Goal: Task Accomplishment & Management: Complete application form

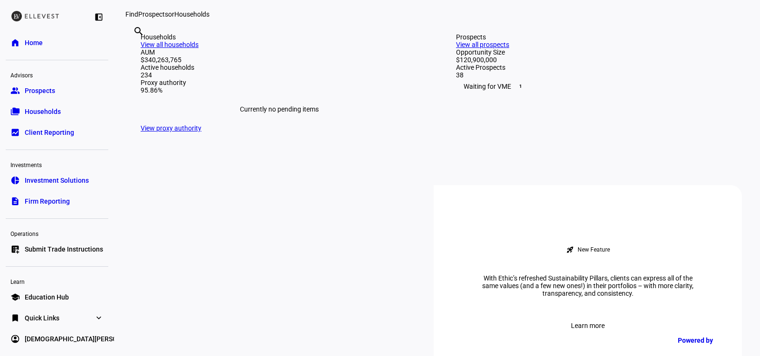
scroll to position [206, 0]
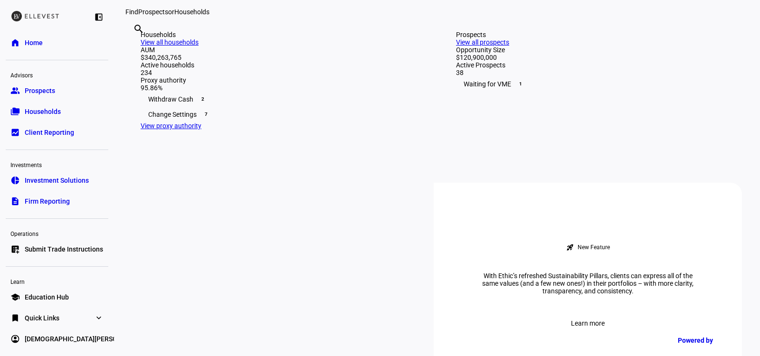
click at [68, 244] on link "list_alt_add Submit Trade Instructions" at bounding box center [57, 249] width 103 height 19
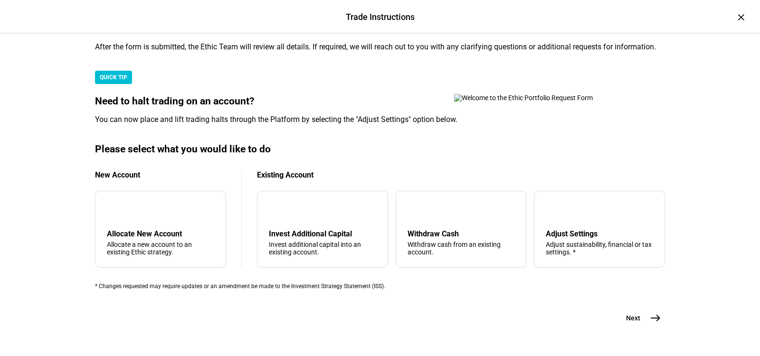
scroll to position [304, 0]
click at [178, 230] on div "Allocate New Account" at bounding box center [160, 234] width 107 height 9
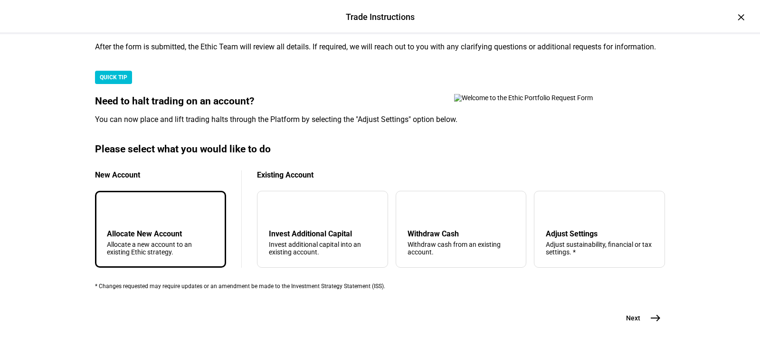
click at [642, 309] on button "Next east" at bounding box center [640, 318] width 50 height 19
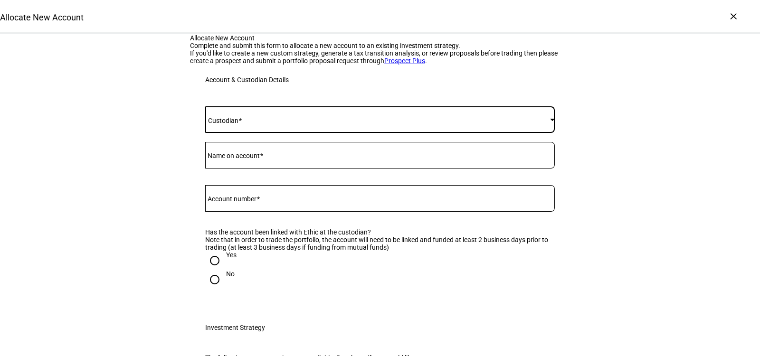
click at [280, 124] on span at bounding box center [377, 120] width 345 height 8
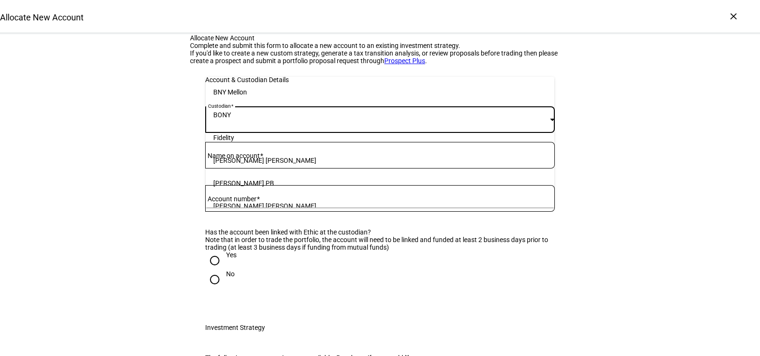
scroll to position [97, 0]
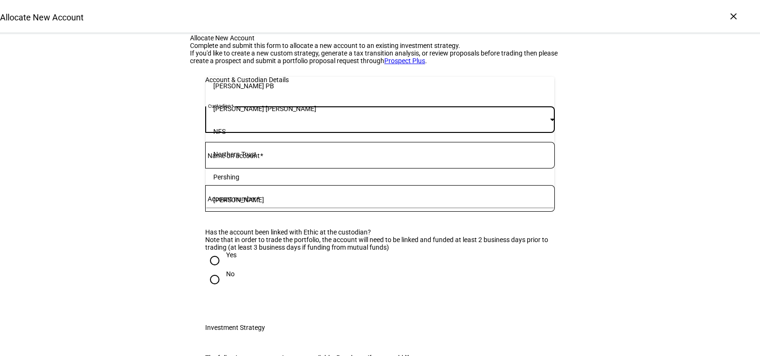
click at [265, 201] on mat-option "Schwab" at bounding box center [380, 200] width 349 height 23
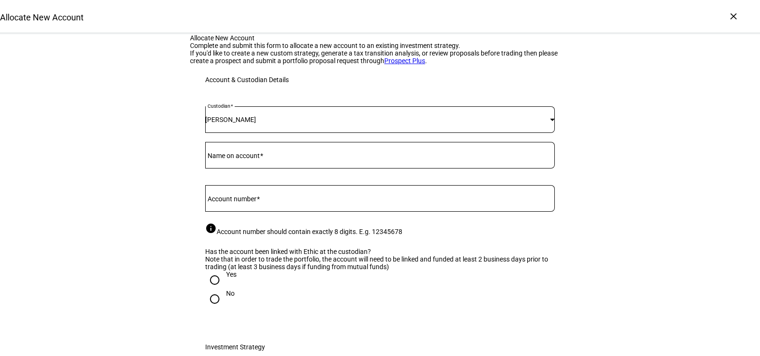
click at [258, 160] on mat-label "Name on account" at bounding box center [234, 156] width 52 height 8
click at [258, 157] on input "Name on account" at bounding box center [380, 154] width 350 height 8
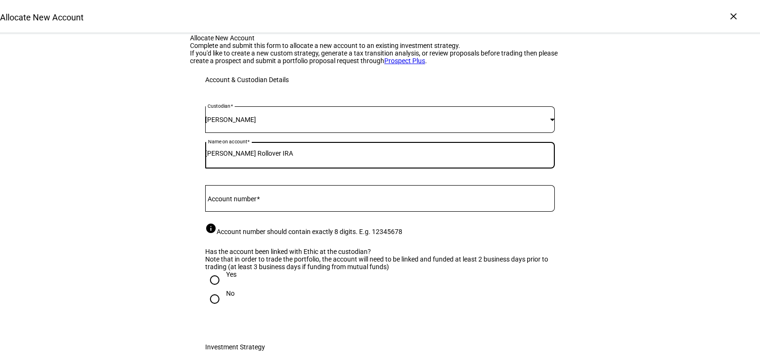
type input "Corina Scoggins Rollover IRA"
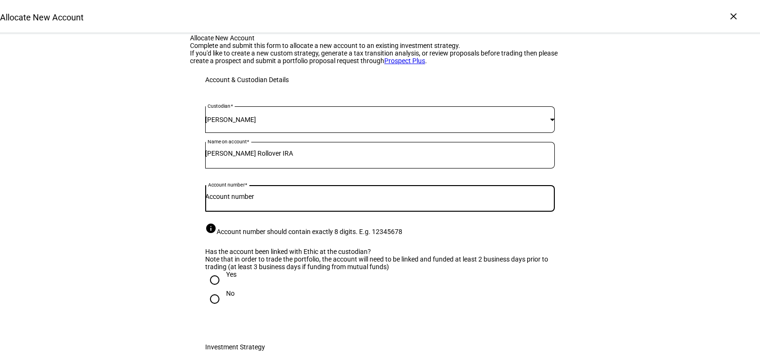
click at [270, 201] on input "Account number" at bounding box center [380, 197] width 350 height 8
type input "86080932"
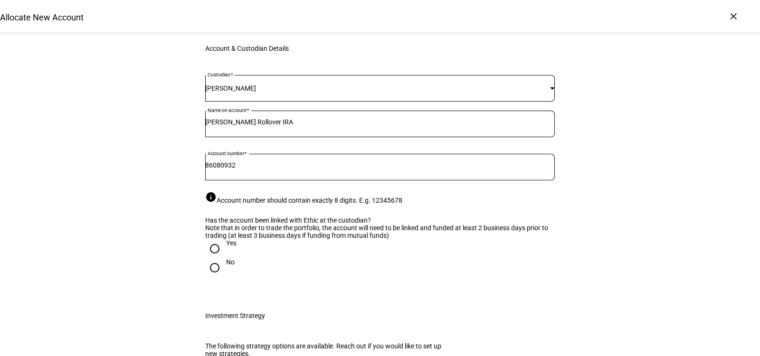
scroll to position [172, 0]
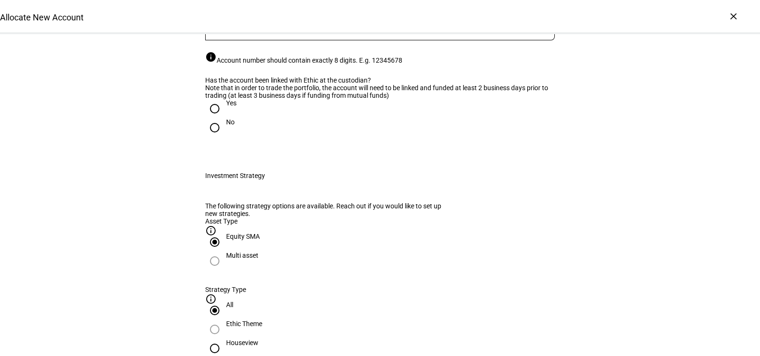
click at [218, 118] on input "Yes" at bounding box center [214, 108] width 19 height 19
radio input "true"
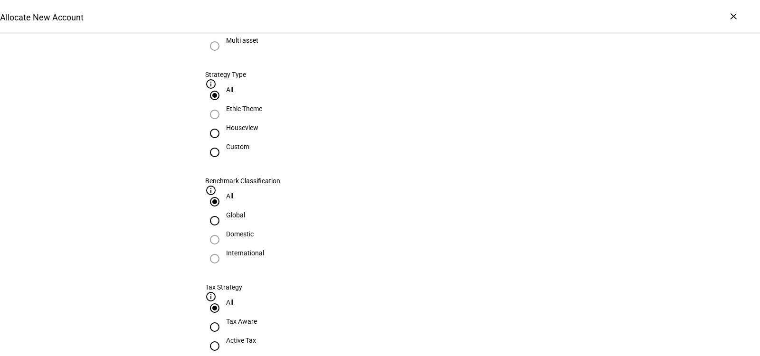
scroll to position [387, 0]
click at [258, 131] on div "Houseview" at bounding box center [242, 128] width 32 height 8
click at [224, 143] on input "Houseview" at bounding box center [214, 133] width 19 height 19
radio input "true"
click at [406, 249] on div "International" at bounding box center [380, 258] width 350 height 19
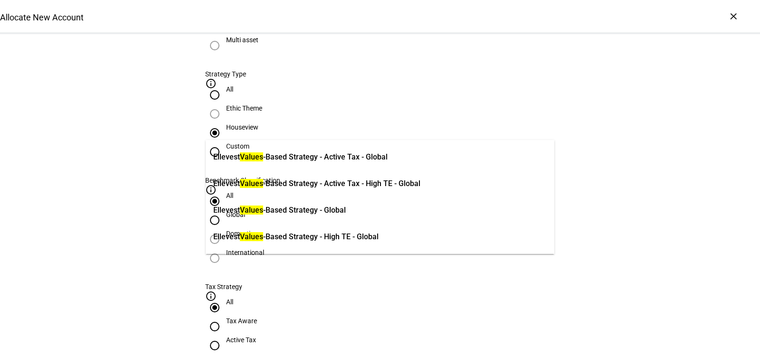
type input "values"
click at [346, 201] on span "Ellevest Values -Based Strategy - Global" at bounding box center [279, 211] width 133 height 20
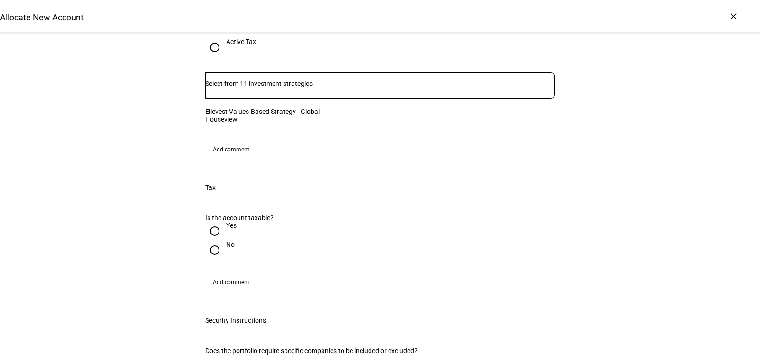
scroll to position [696, 0]
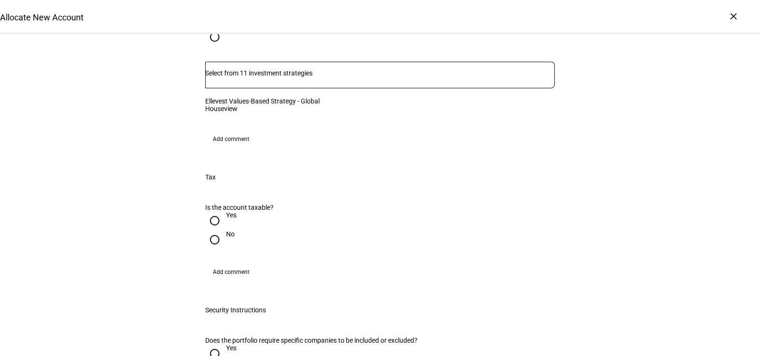
click at [214, 230] on input "No" at bounding box center [214, 239] width 19 height 19
radio input "true"
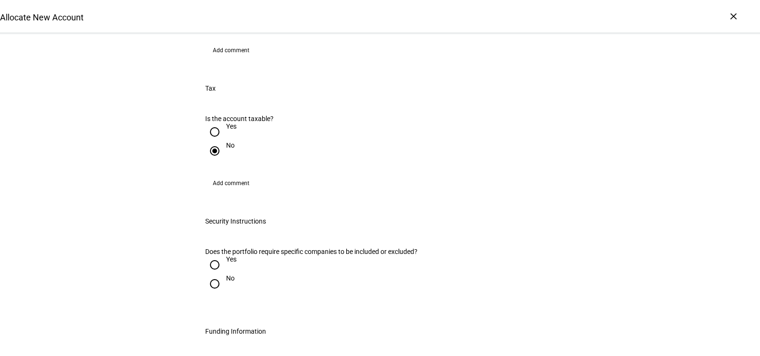
scroll to position [966, 0]
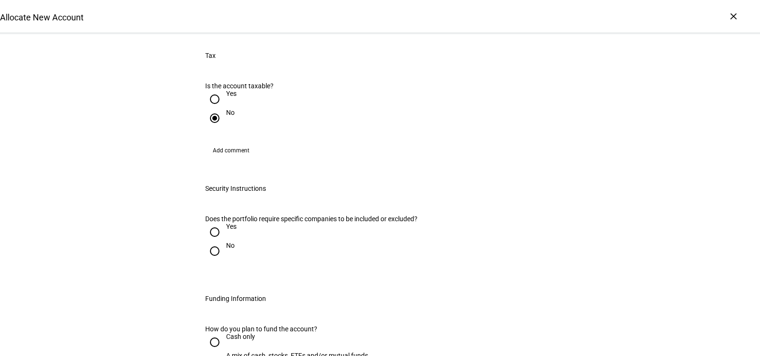
click at [215, 223] on input "Yes" at bounding box center [214, 232] width 19 height 19
radio input "true"
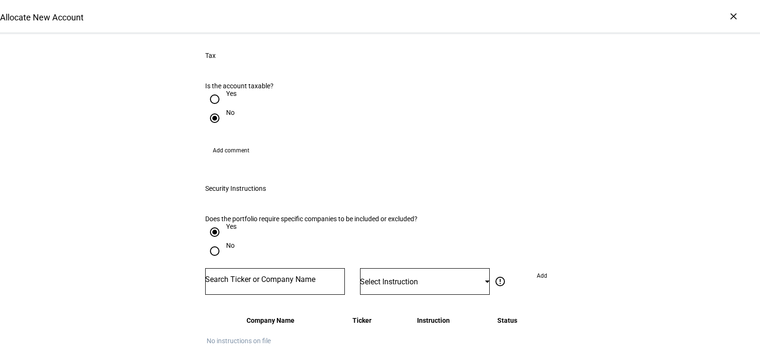
click at [308, 276] on input "Number" at bounding box center [275, 280] width 140 height 8
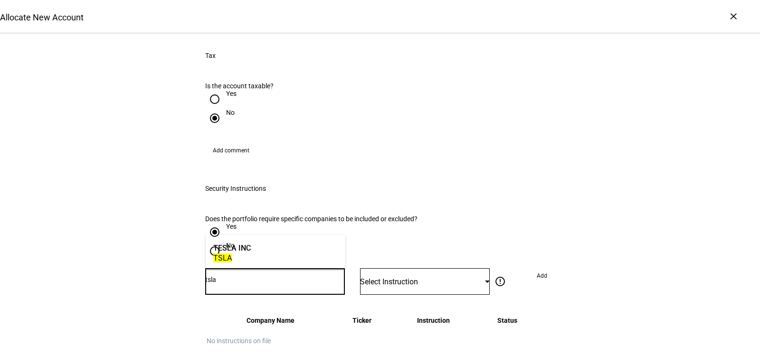
type input "tsla"
drag, startPoint x: 285, startPoint y: 242, endPoint x: 386, endPoint y: 231, distance: 102.3
click at [284, 242] on mat-option "TESLA INC TSLA" at bounding box center [276, 252] width 140 height 27
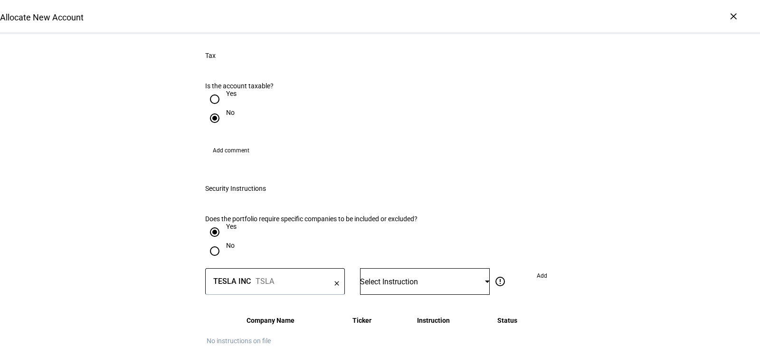
click at [430, 268] on div "Select Instruction" at bounding box center [425, 281] width 130 height 27
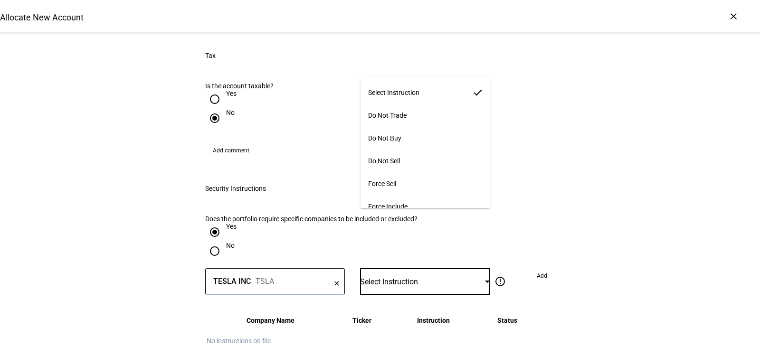
click at [406, 141] on mat-option "Do Not Buy" at bounding box center [426, 138] width 130 height 23
click at [540, 268] on span "Add" at bounding box center [542, 275] width 10 height 15
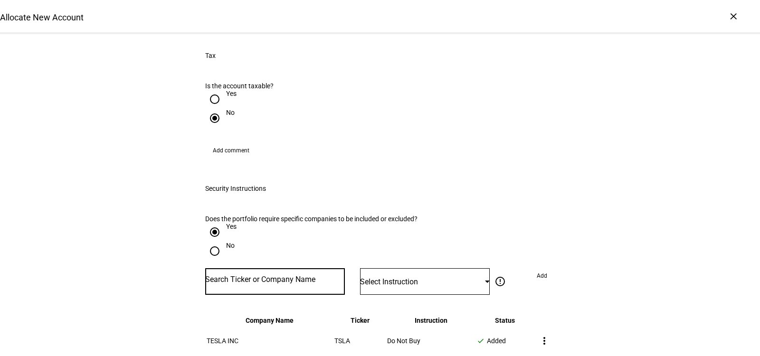
click at [248, 276] on input "Number" at bounding box center [275, 280] width 140 height 8
type input "amzn"
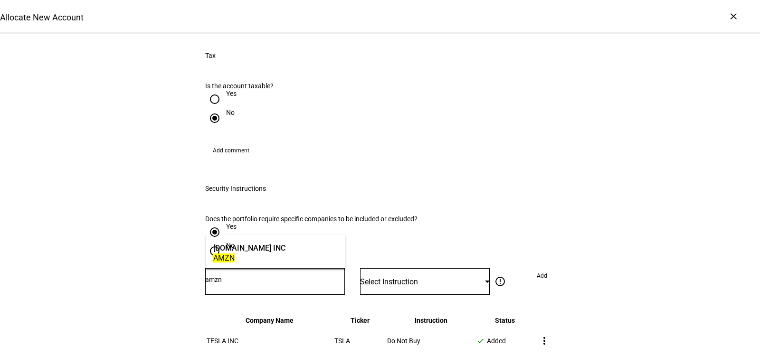
drag, startPoint x: 240, startPoint y: 249, endPoint x: 377, endPoint y: 236, distance: 137.5
click at [240, 249] on div "AMAZON.COM INC" at bounding box center [249, 248] width 72 height 11
click at [426, 268] on div "Select Instruction" at bounding box center [425, 281] width 130 height 27
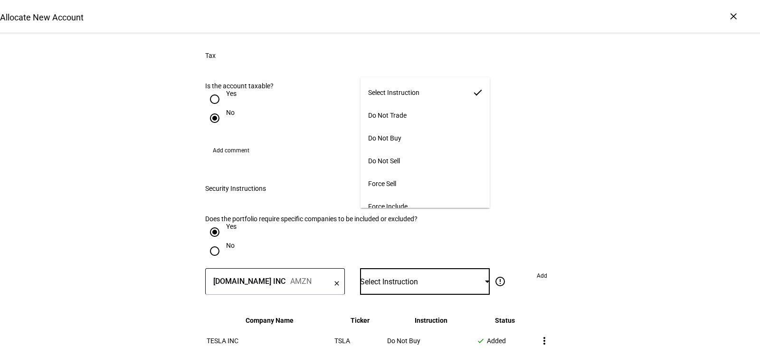
click at [406, 133] on mat-option "Do Not Buy" at bounding box center [426, 138] width 130 height 23
click at [534, 268] on span at bounding box center [542, 275] width 26 height 15
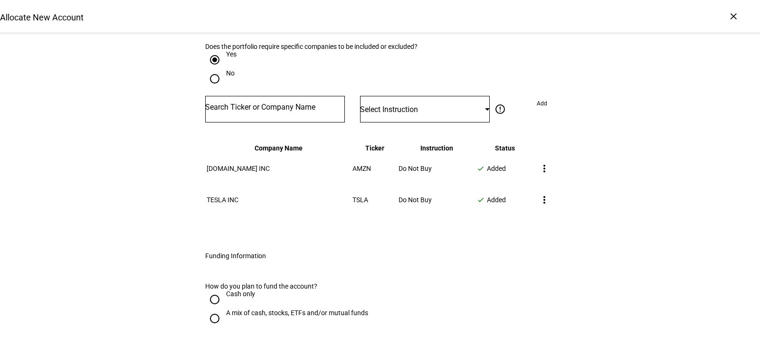
scroll to position [1139, 0]
click at [248, 308] on div "A mix of cash, stocks, ETFs and/or mutual funds" at bounding box center [297, 312] width 142 height 8
click at [224, 308] on input "A mix of cash, stocks, ETFs and/or mutual funds" at bounding box center [214, 317] width 19 height 19
radio input "true"
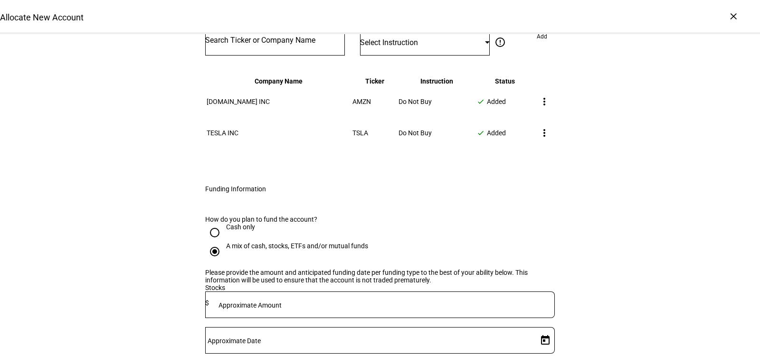
scroll to position [1213, 0]
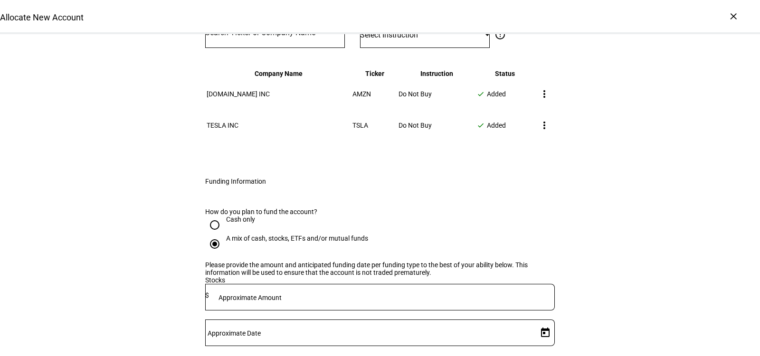
click at [354, 287] on div at bounding box center [382, 297] width 346 height 27
click at [348, 311] on div at bounding box center [380, 315] width 350 height 9
type input "560,000"
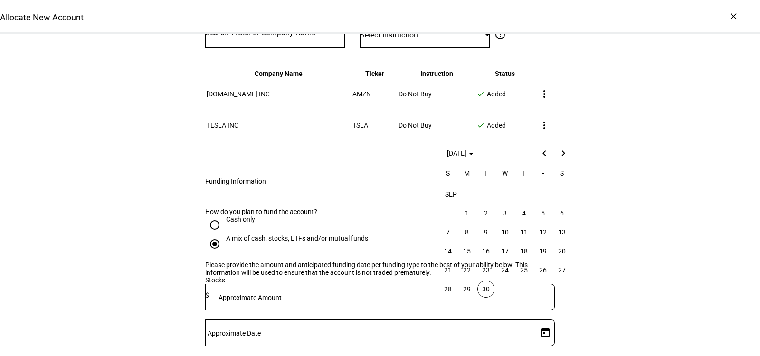
drag, startPoint x: 483, startPoint y: 284, endPoint x: 524, endPoint y: 278, distance: 41.3
click at [483, 285] on span "30" at bounding box center [486, 289] width 17 height 17
type input "9/30/2025"
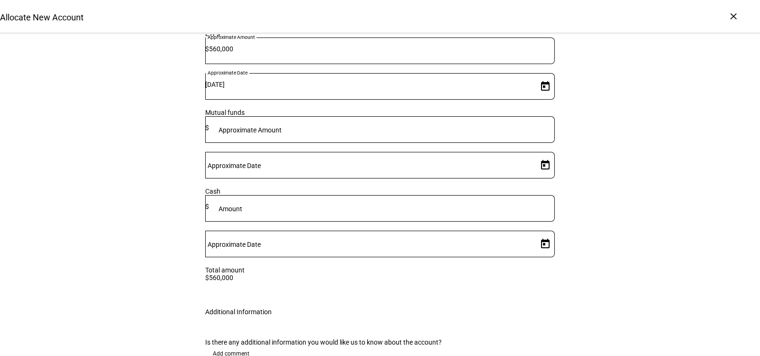
scroll to position [1612, 0]
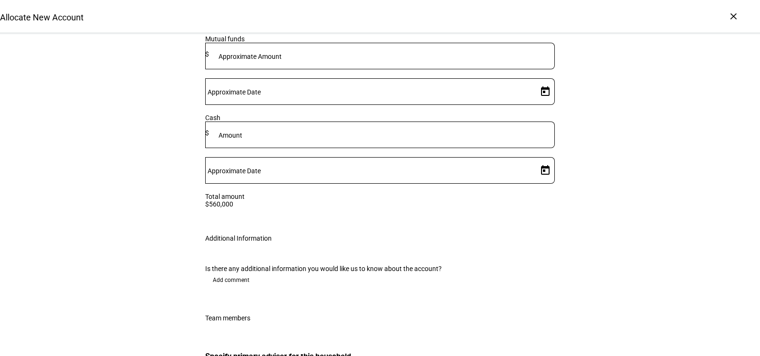
click at [222, 273] on span "Add comment" at bounding box center [231, 280] width 37 height 15
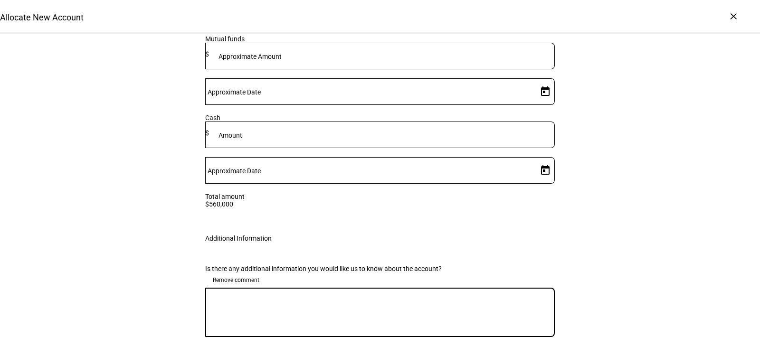
click at [270, 296] on textarea at bounding box center [380, 313] width 350 height 34
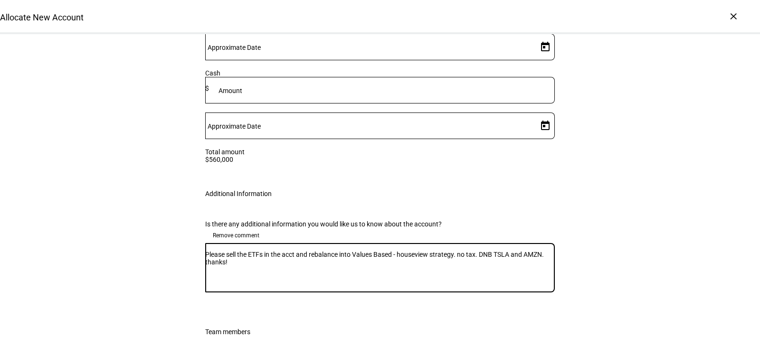
scroll to position [1674, 0]
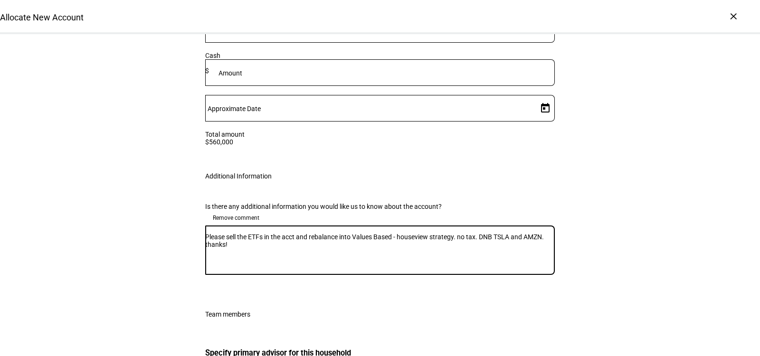
type textarea "Please sell the ETFs in the acct and rebalance into Values Based - houseview st…"
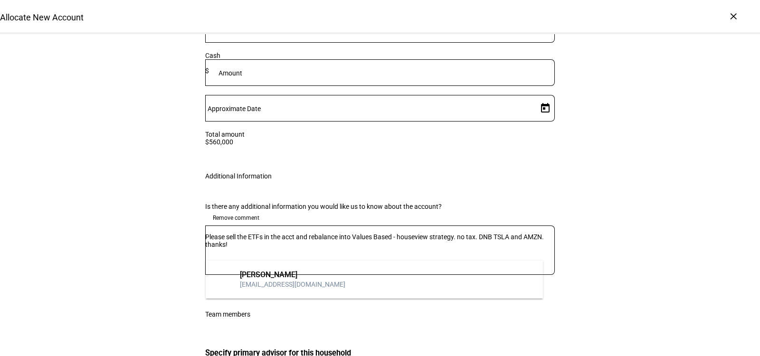
type input "vient"
click at [309, 267] on mat-option "SV Samantha Vient svient@ellevest.com" at bounding box center [375, 280] width 338 height 30
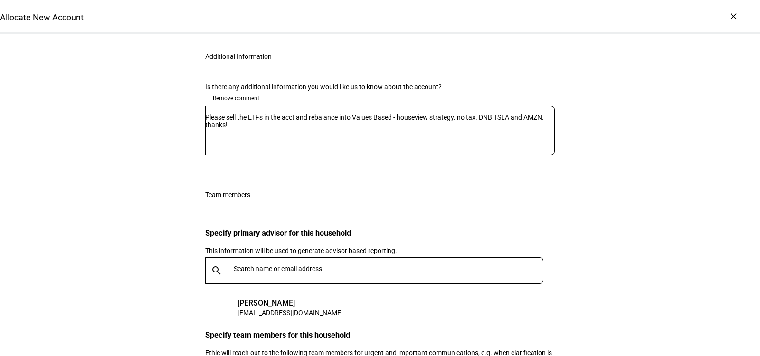
scroll to position [1797, 0]
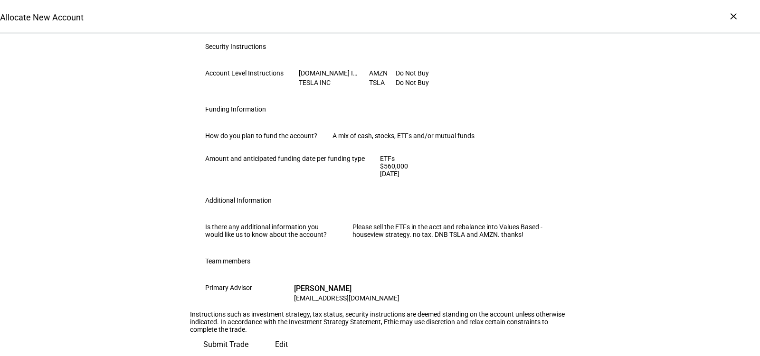
scroll to position [635, 0]
click at [249, 334] on span "Submit Trade" at bounding box center [225, 345] width 45 height 23
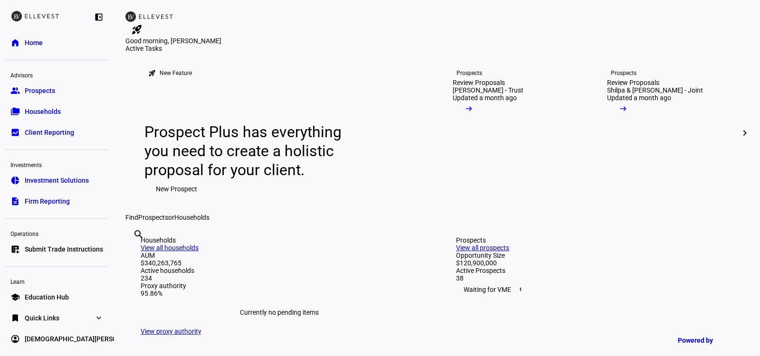
click at [45, 248] on span "Submit Trade Instructions" at bounding box center [64, 250] width 78 height 10
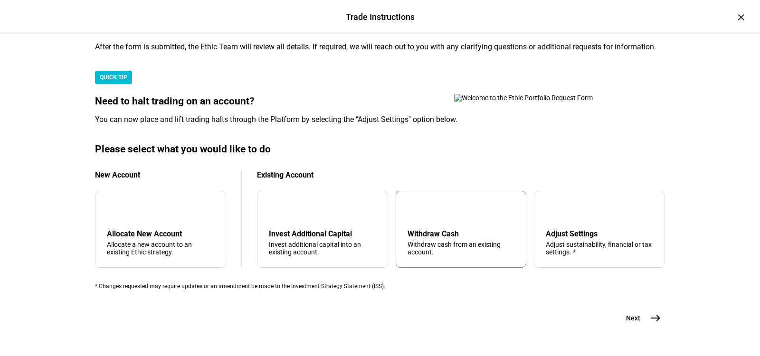
click at [435, 268] on div "arrow_upward Withdraw Cash Withdraw cash from an existing account." at bounding box center [461, 229] width 131 height 77
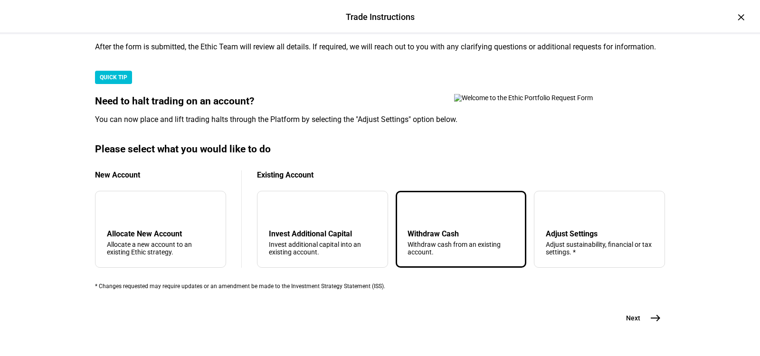
scroll to position [304, 0]
click at [635, 314] on span "Next" at bounding box center [633, 319] width 14 height 10
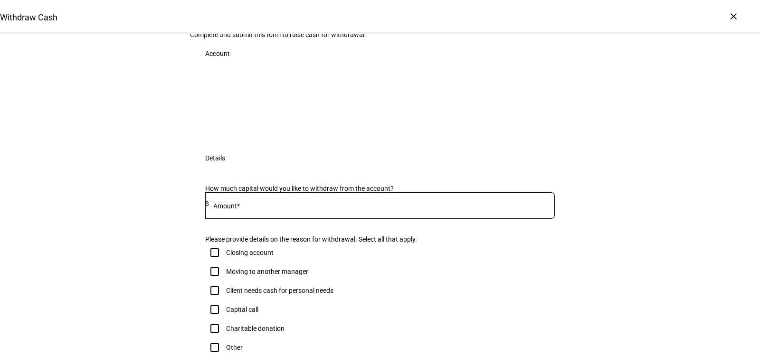
scroll to position [11, 0]
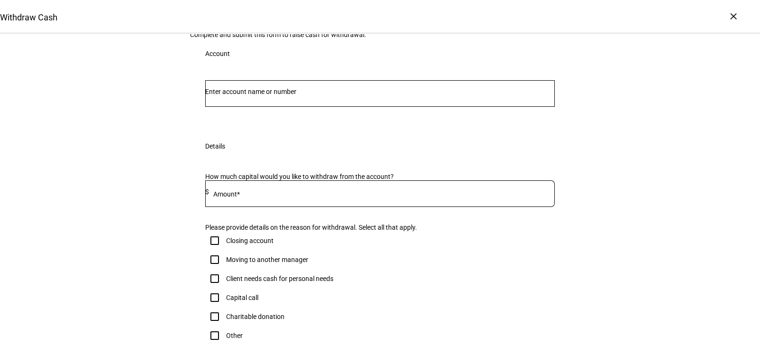
click at [290, 107] on div at bounding box center [380, 93] width 350 height 27
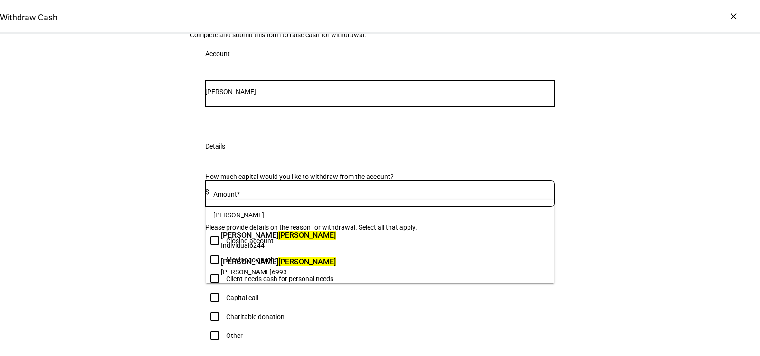
type input "[PERSON_NAME]"
click at [297, 239] on span "[PERSON_NAME]" at bounding box center [278, 235] width 115 height 11
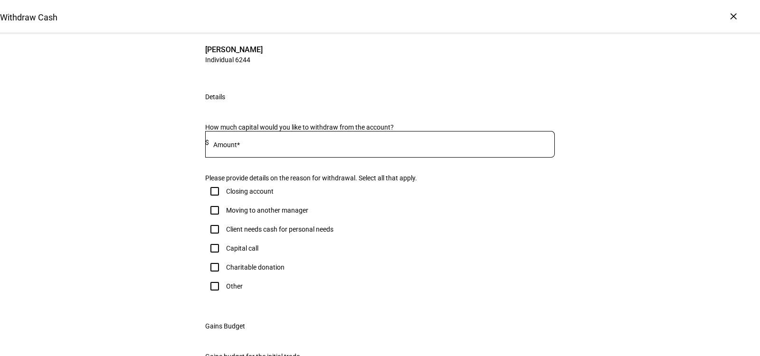
scroll to position [108, 0]
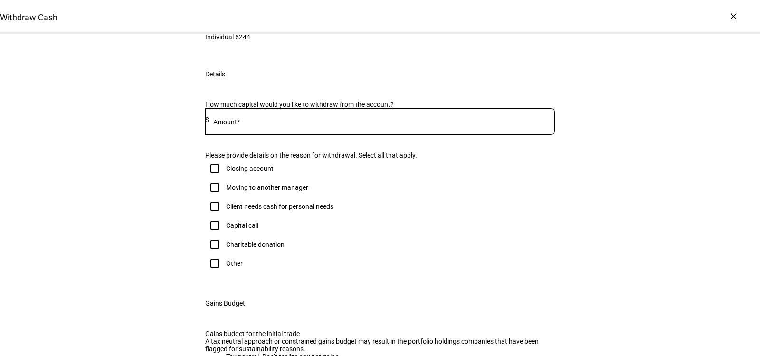
click at [275, 124] on input at bounding box center [382, 120] width 346 height 8
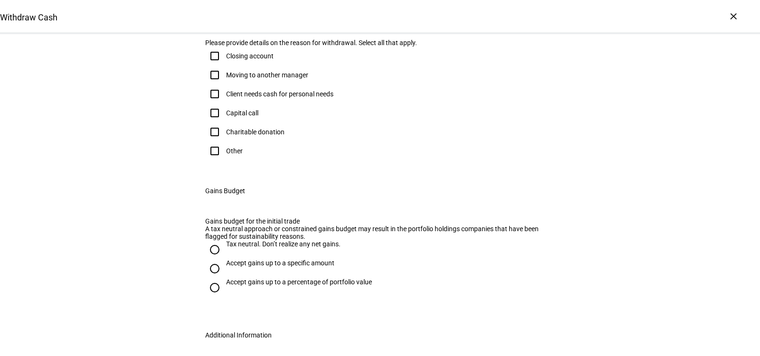
scroll to position [221, 0]
type input "21,000"
click at [231, 160] on div "Other" at bounding box center [224, 150] width 38 height 19
click at [225, 162] on div at bounding box center [214, 150] width 23 height 23
checkbox input "true"
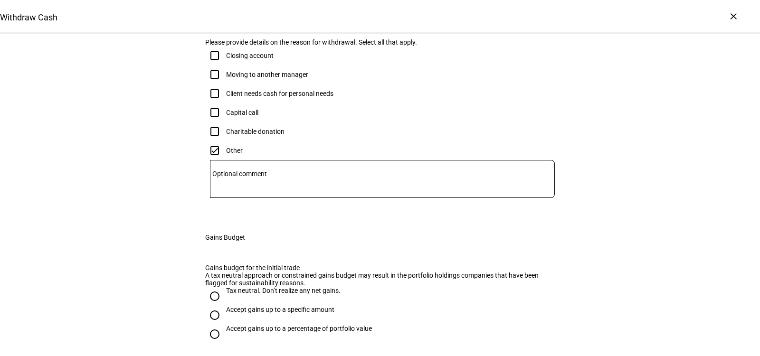
click at [316, 191] on textarea "Optional comment" at bounding box center [382, 179] width 345 height 23
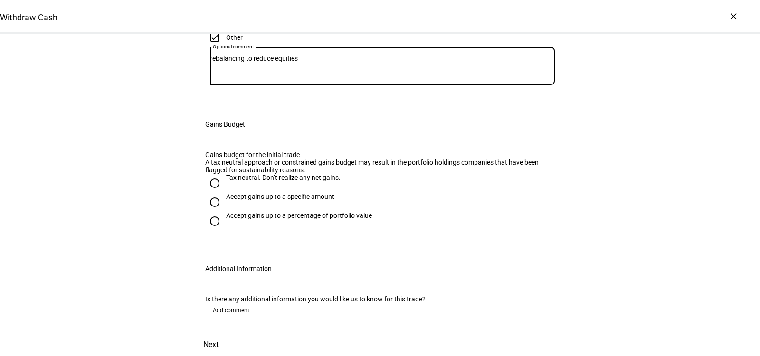
scroll to position [429, 0]
type textarea "rebalancing to reduce equities"
click at [275, 201] on div "Accept gains up to a specific amount" at bounding box center [280, 197] width 108 height 8
click at [224, 212] on input "Accept gains up to a specific amount" at bounding box center [214, 202] width 19 height 19
radio input "true"
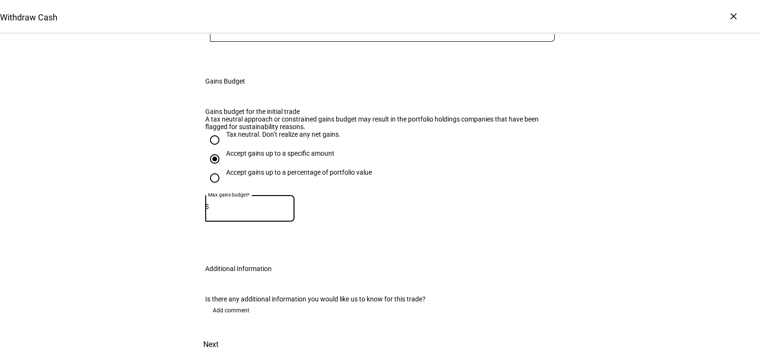
click at [263, 210] on input at bounding box center [252, 207] width 86 height 8
type input "5,000"
click at [219, 334] on span "Next" at bounding box center [210, 345] width 15 height 23
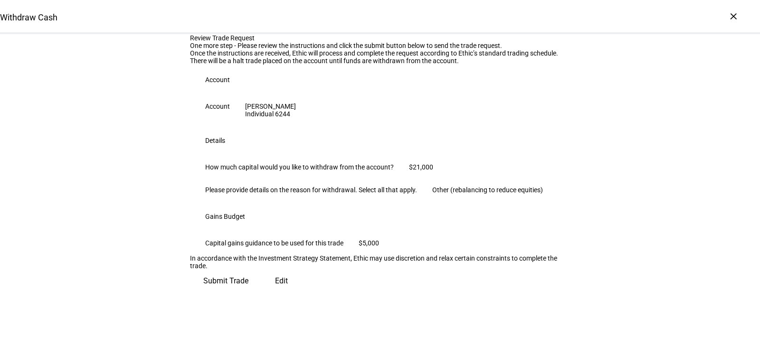
scroll to position [171, 0]
click at [249, 293] on span "Submit Trade" at bounding box center [225, 281] width 45 height 23
